Goal: Navigation & Orientation: Find specific page/section

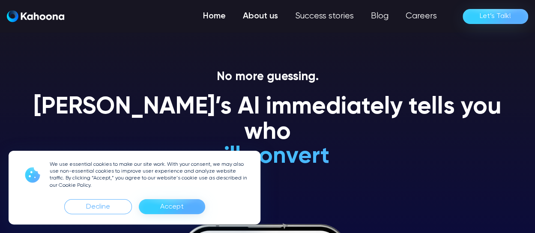
click at [270, 14] on link "About us" at bounding box center [260, 16] width 52 height 17
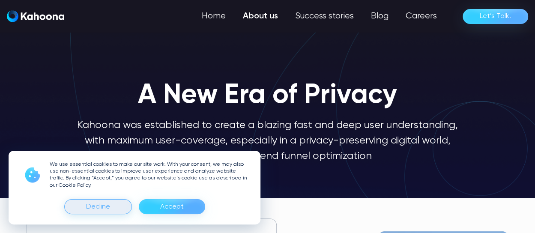
click at [102, 207] on div "Decline" at bounding box center [98, 207] width 24 height 14
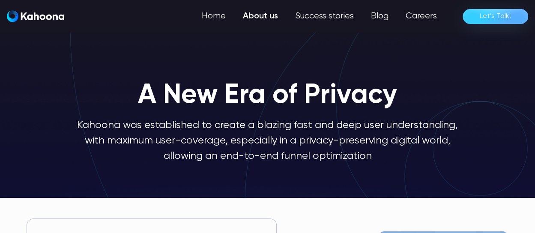
click at [254, 138] on p "Kahoona was established to create a blazing fast and deep user understanding, w…" at bounding box center [268, 140] width 384 height 46
click at [283, 133] on p "Kahoona was established to create a blazing fast and deep user understanding, w…" at bounding box center [268, 140] width 384 height 46
click at [253, 15] on link "About us" at bounding box center [260, 16] width 52 height 17
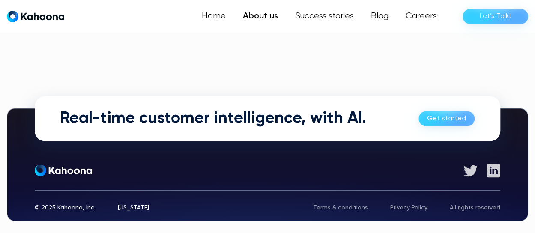
scroll to position [649, 0]
